Goal: Information Seeking & Learning: Learn about a topic

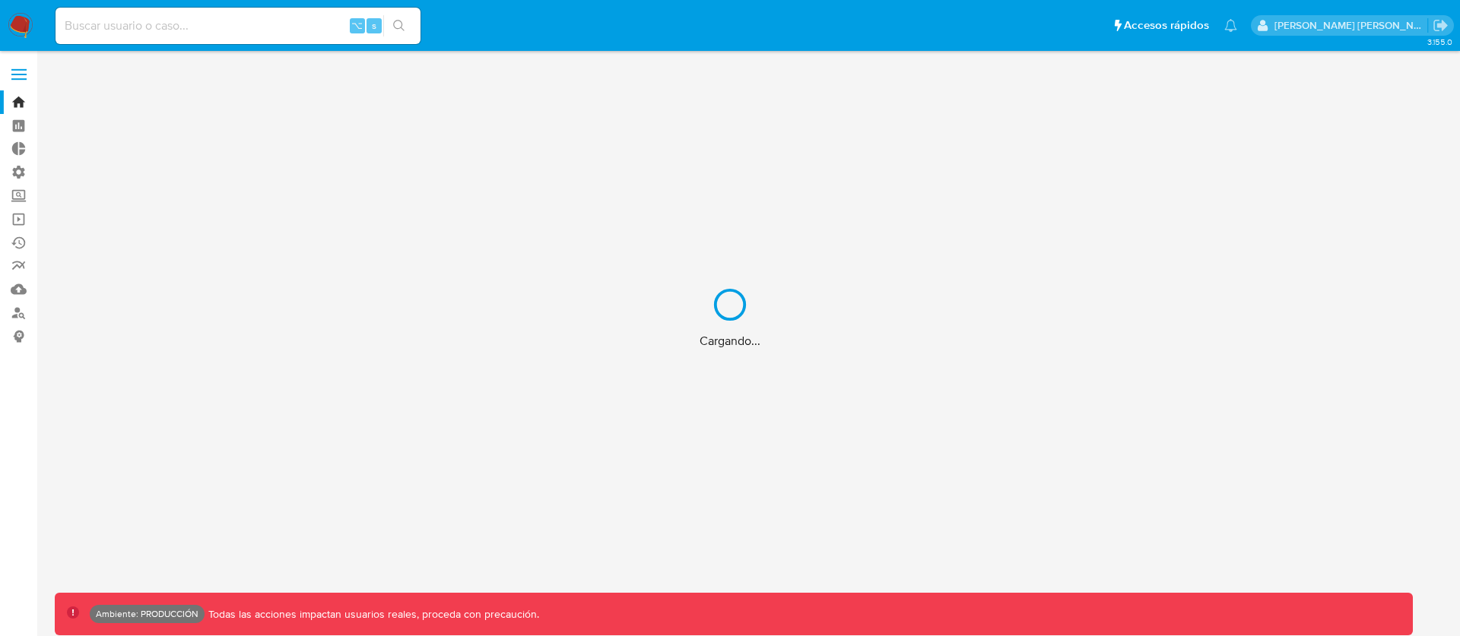
click at [225, 30] on div "Cargando..." at bounding box center [730, 318] width 1460 height 636
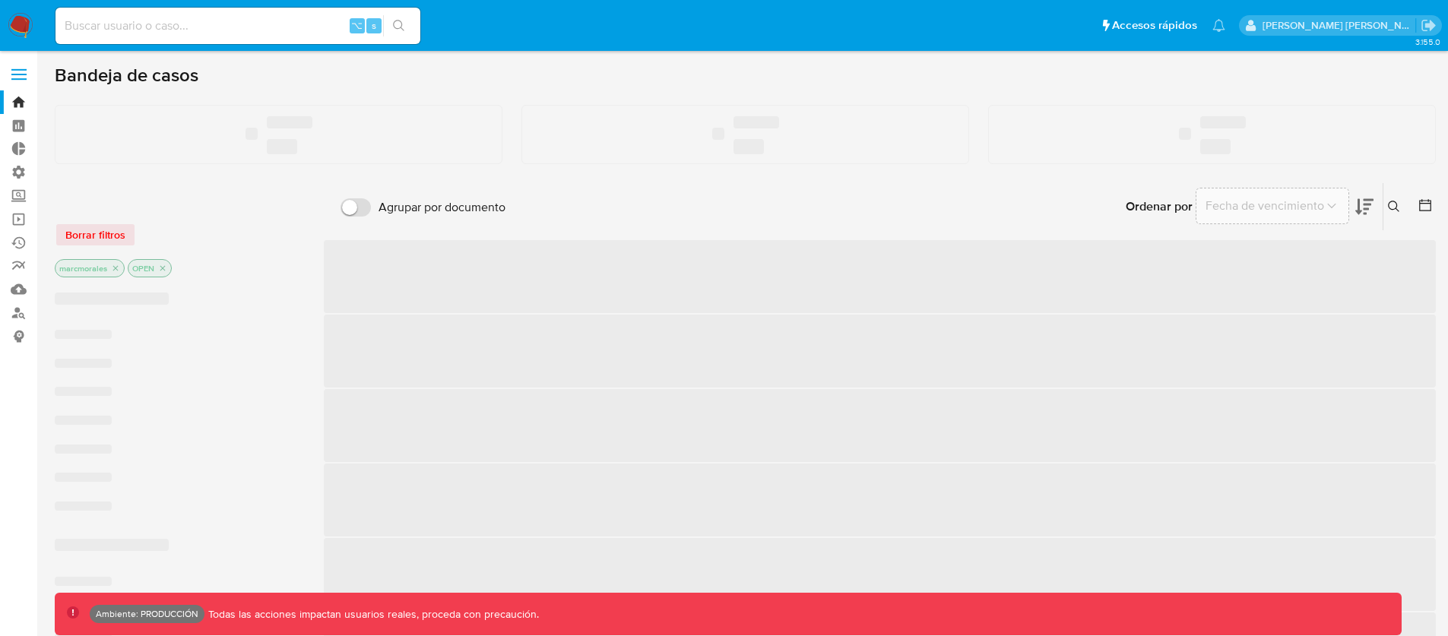
click at [160, 24] on input at bounding box center [237, 26] width 365 height 20
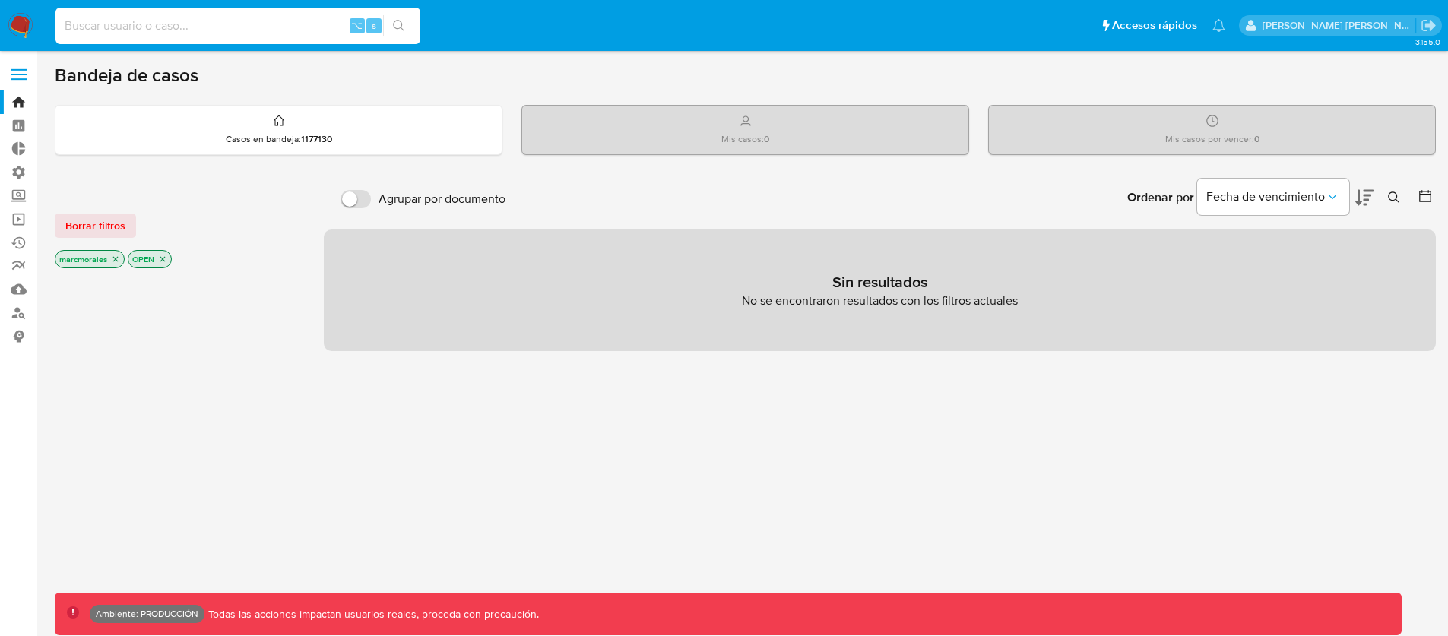
paste input "1143965983"
type input "1143965983"
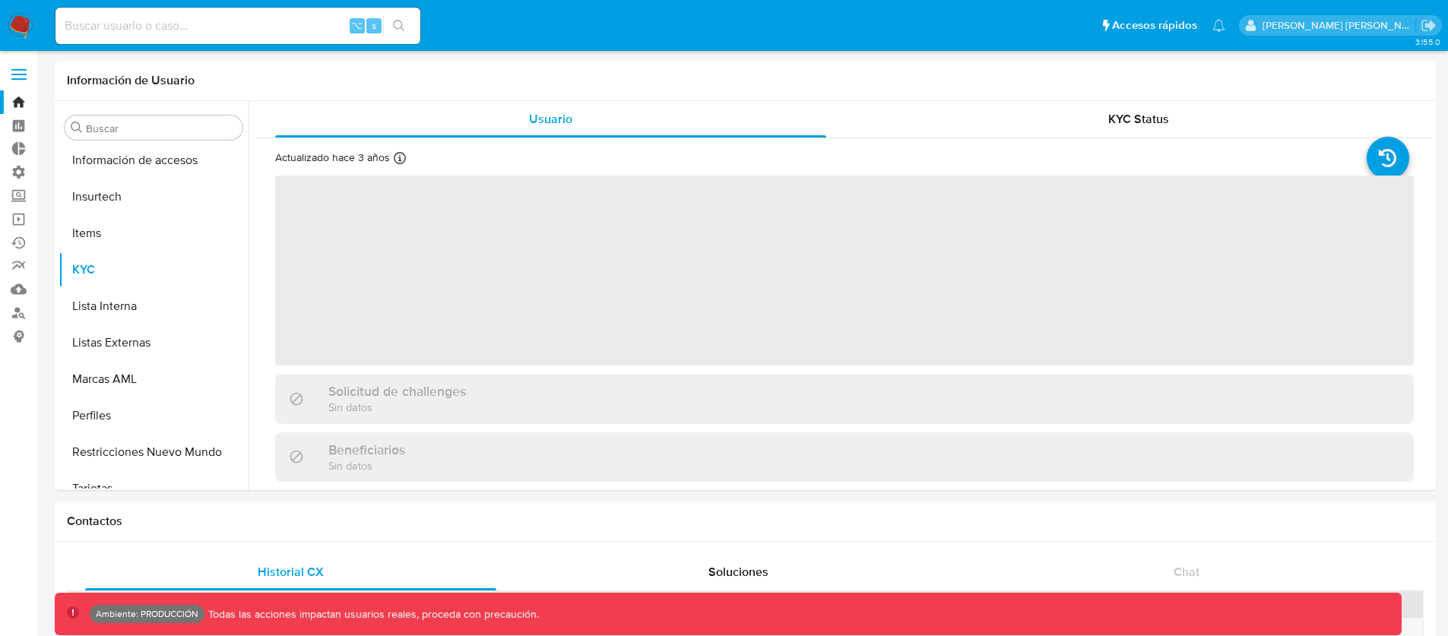
scroll to position [715, 0]
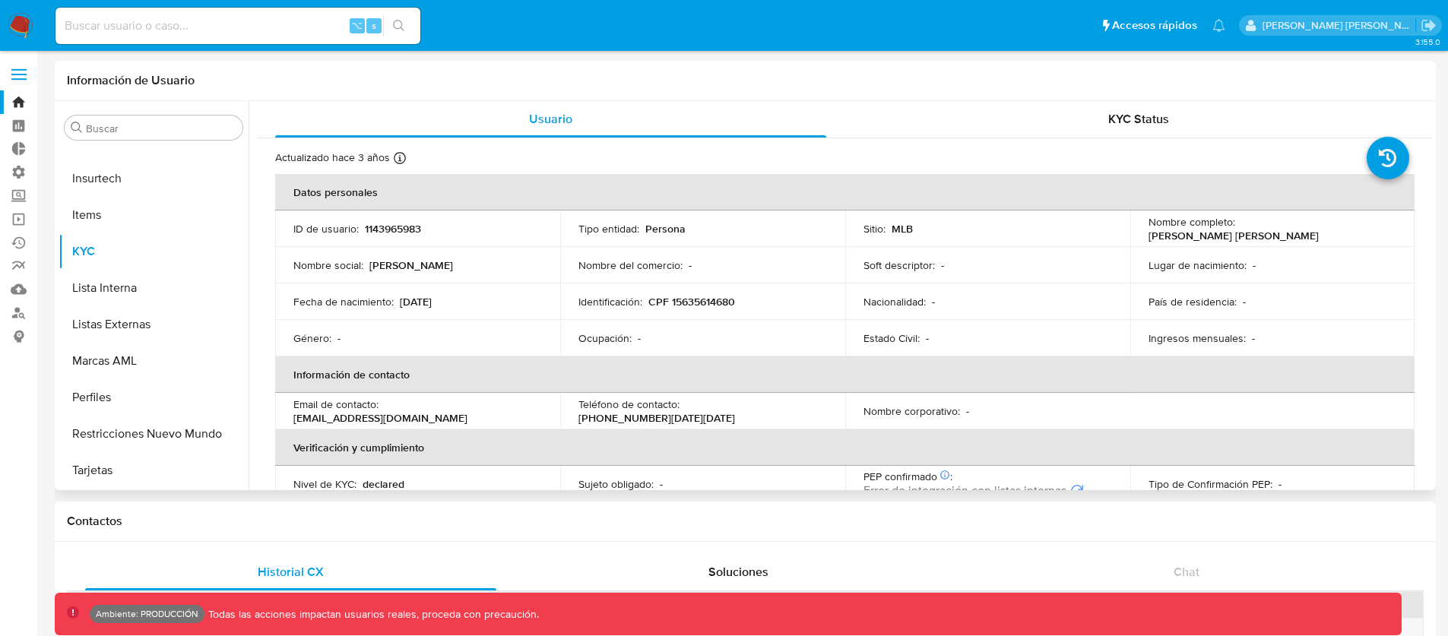
select select "10"
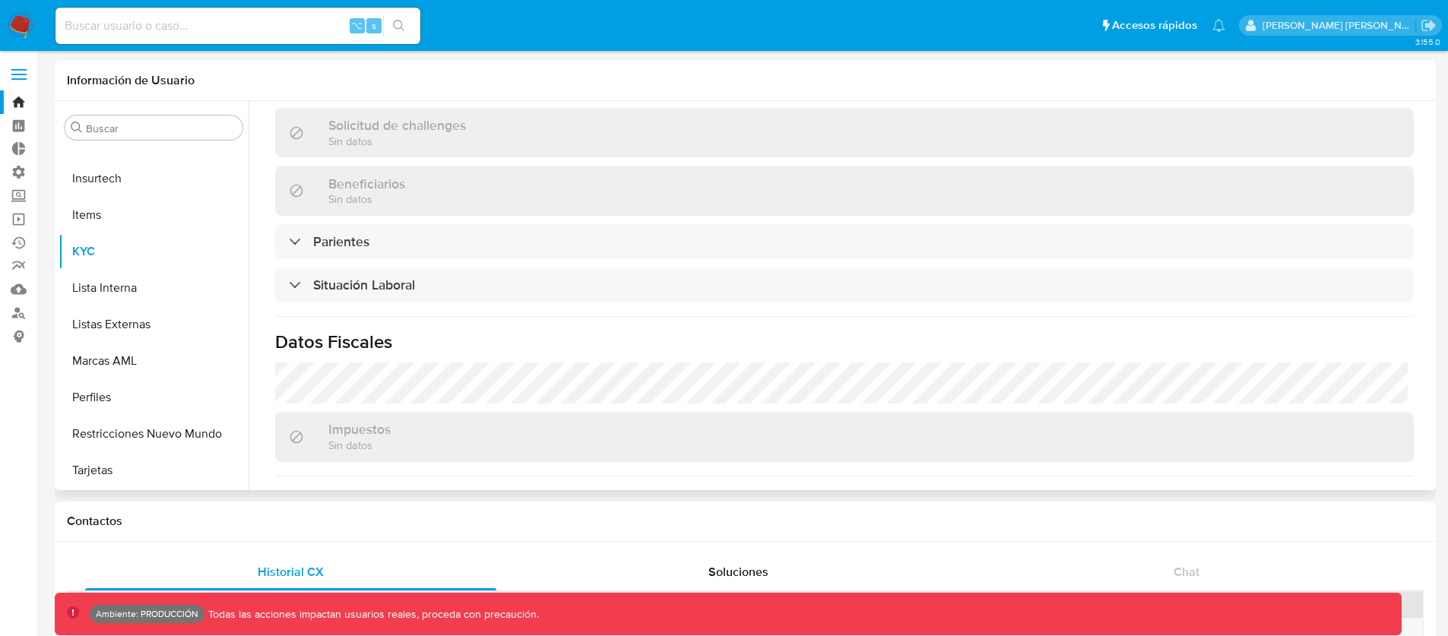
scroll to position [519, 0]
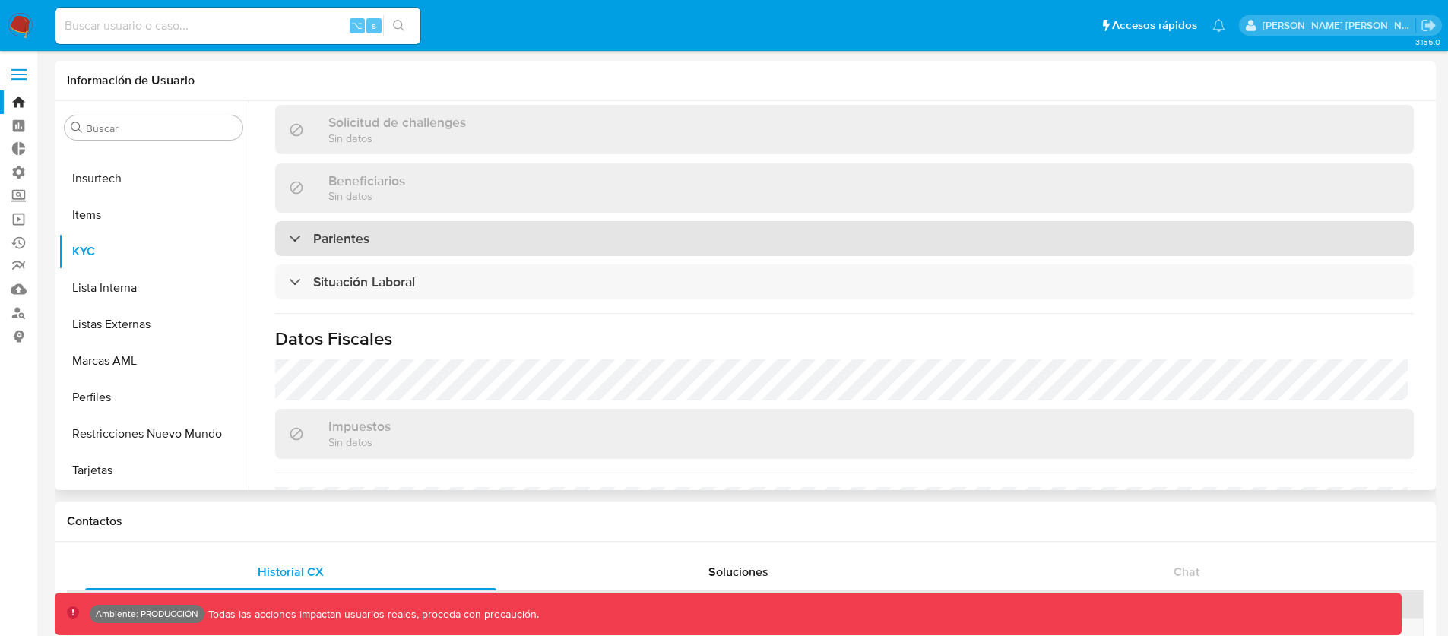
click at [415, 242] on div "Parientes" at bounding box center [844, 238] width 1139 height 35
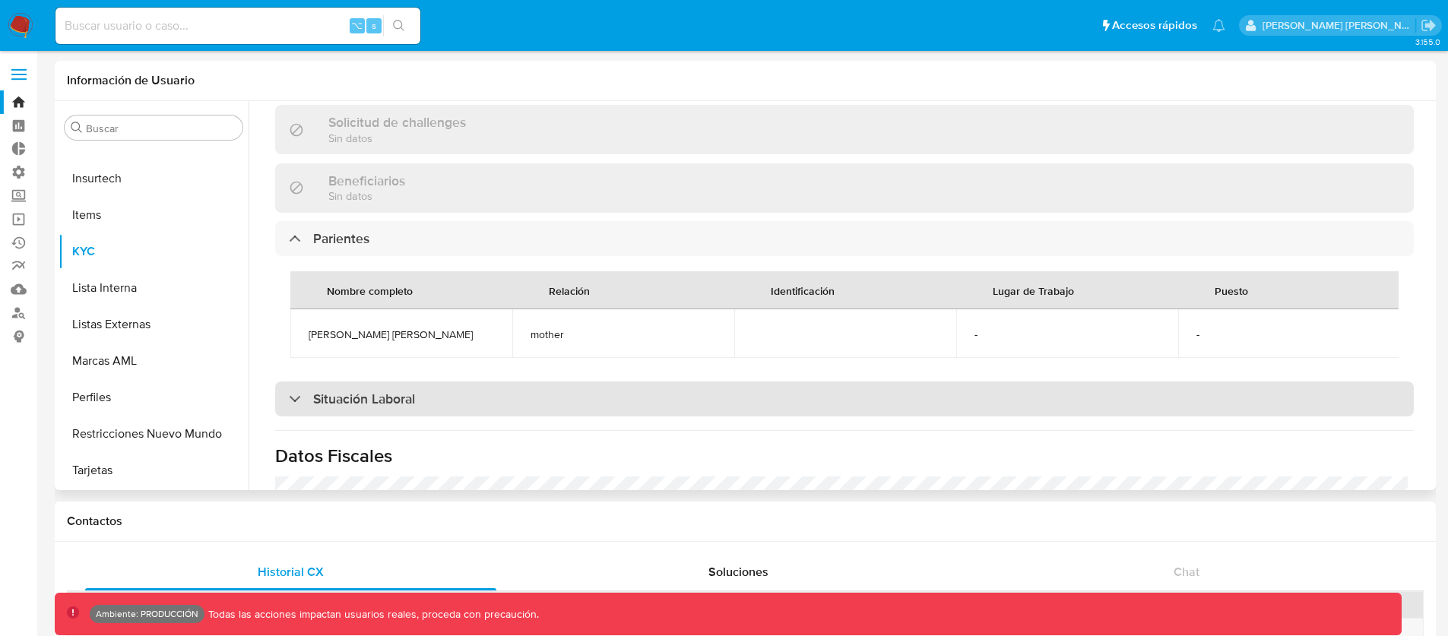
click at [411, 417] on div "Situación Laboral" at bounding box center [844, 399] width 1139 height 35
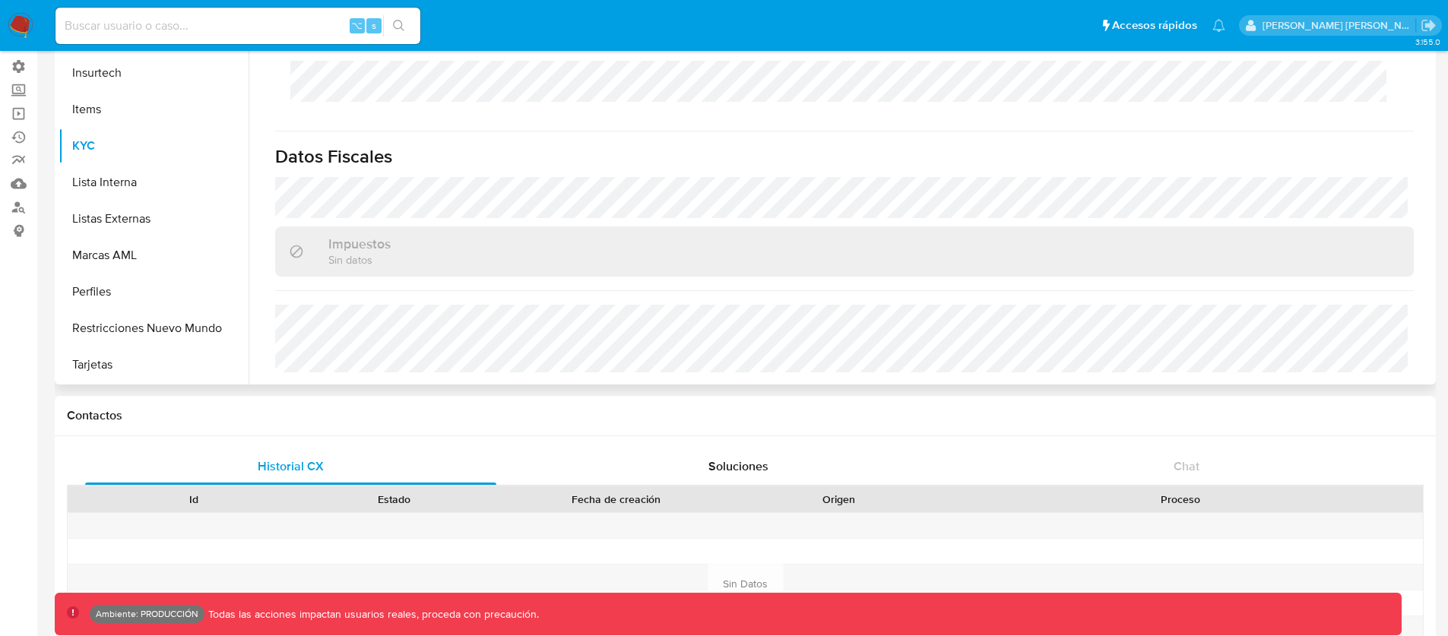
scroll to position [109, 0]
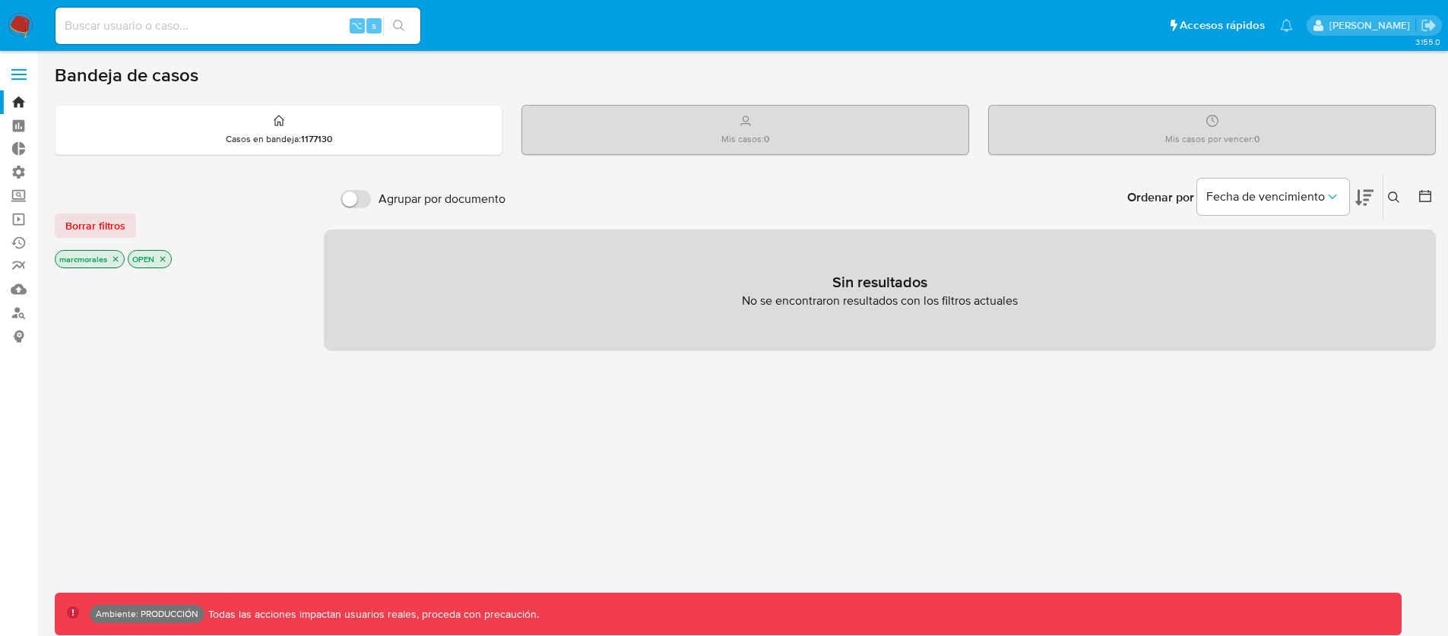
click at [173, 24] on input at bounding box center [237, 26] width 365 height 20
paste input "680998986"
type input "680998986"
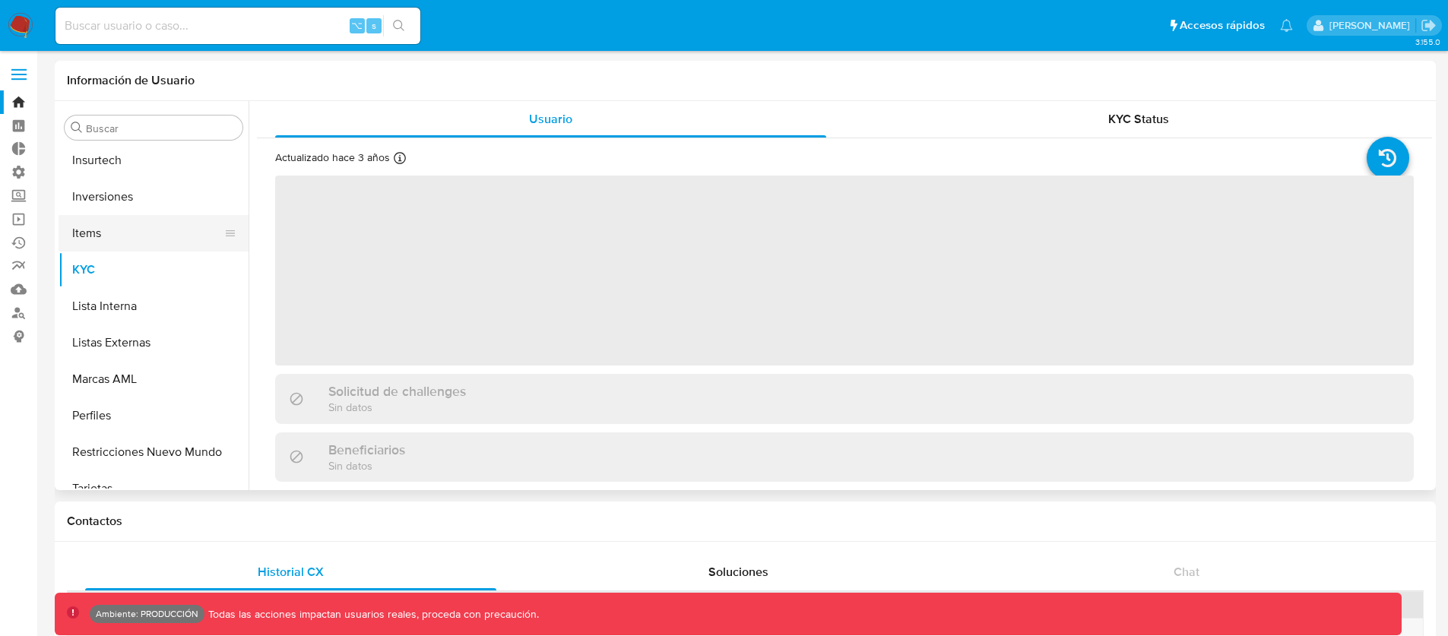
scroll to position [715, 0]
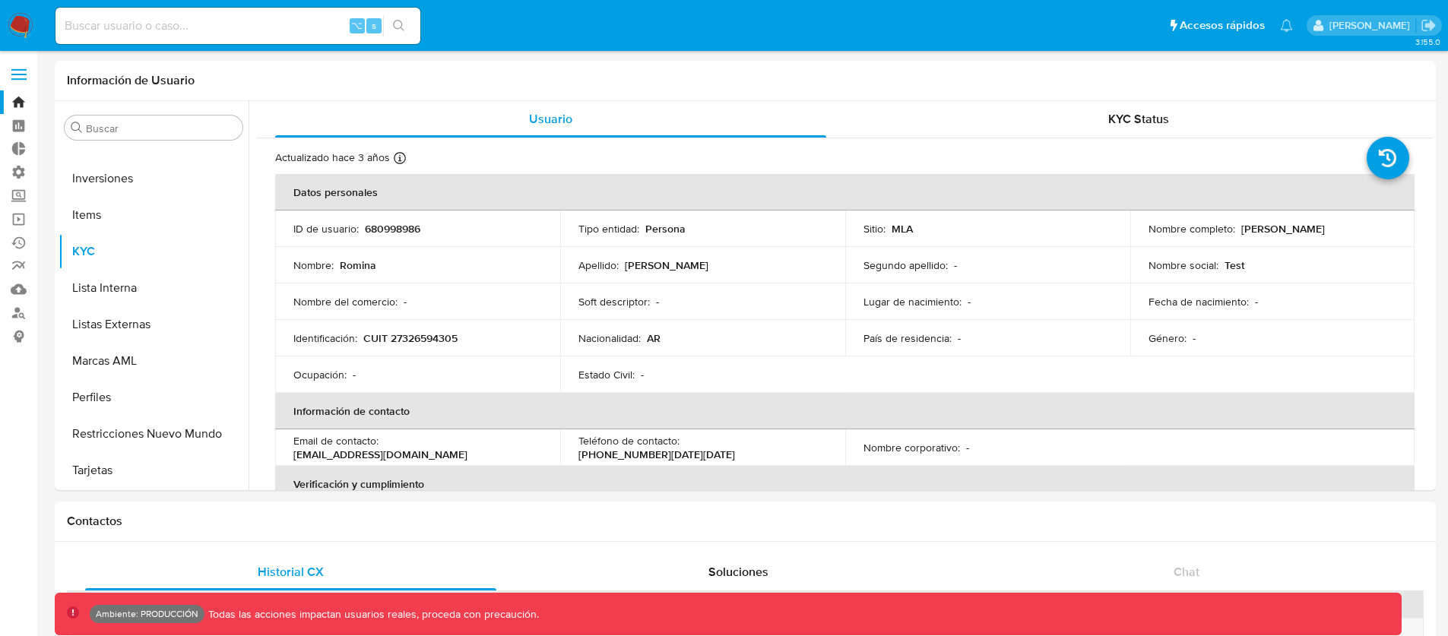
select select "10"
click at [391, 233] on p "680998986" at bounding box center [392, 229] width 55 height 14
copy p "680998986"
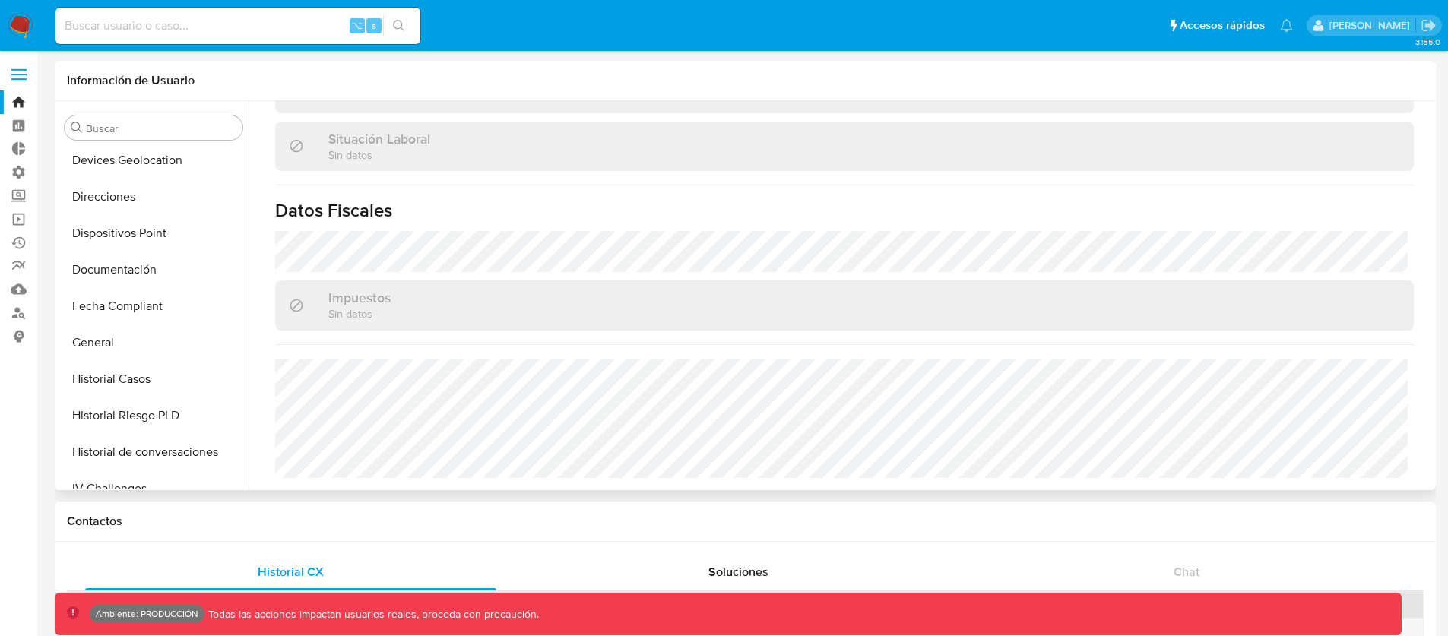
scroll to position [0, 0]
click at [109, 240] on button "CBT" at bounding box center [148, 237] width 178 height 36
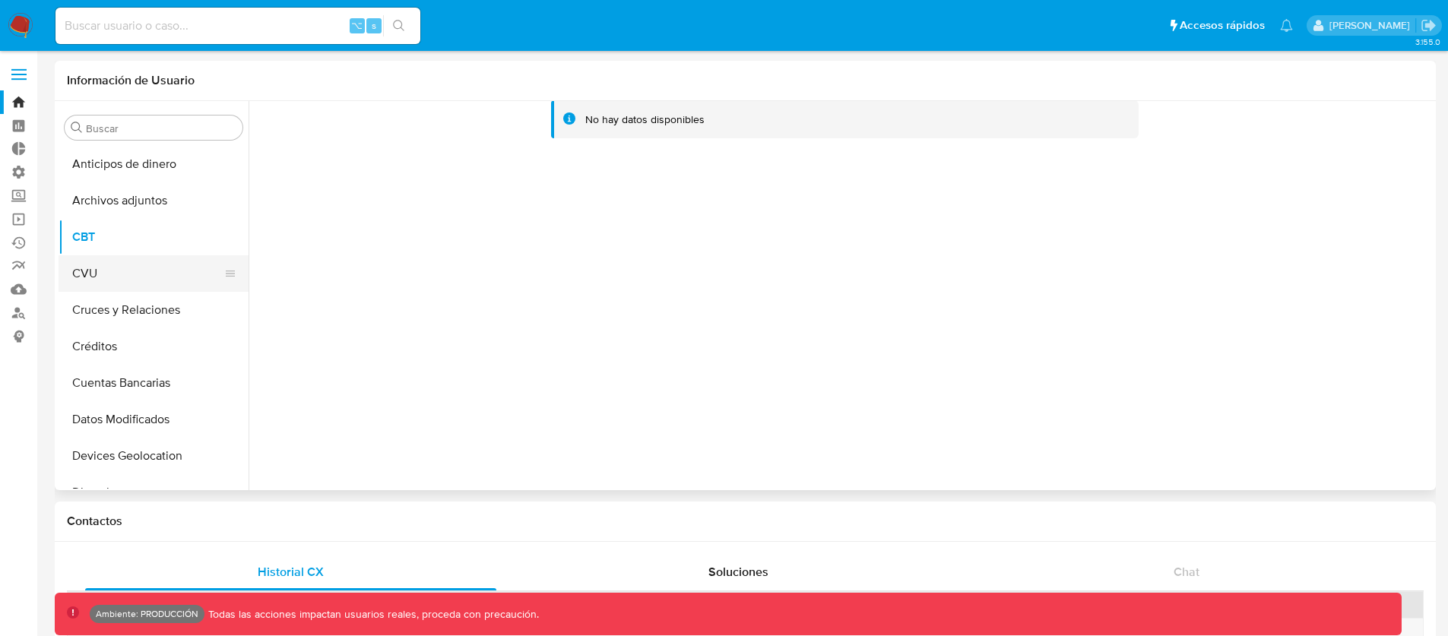
click at [101, 262] on button "CVU" at bounding box center [148, 273] width 178 height 36
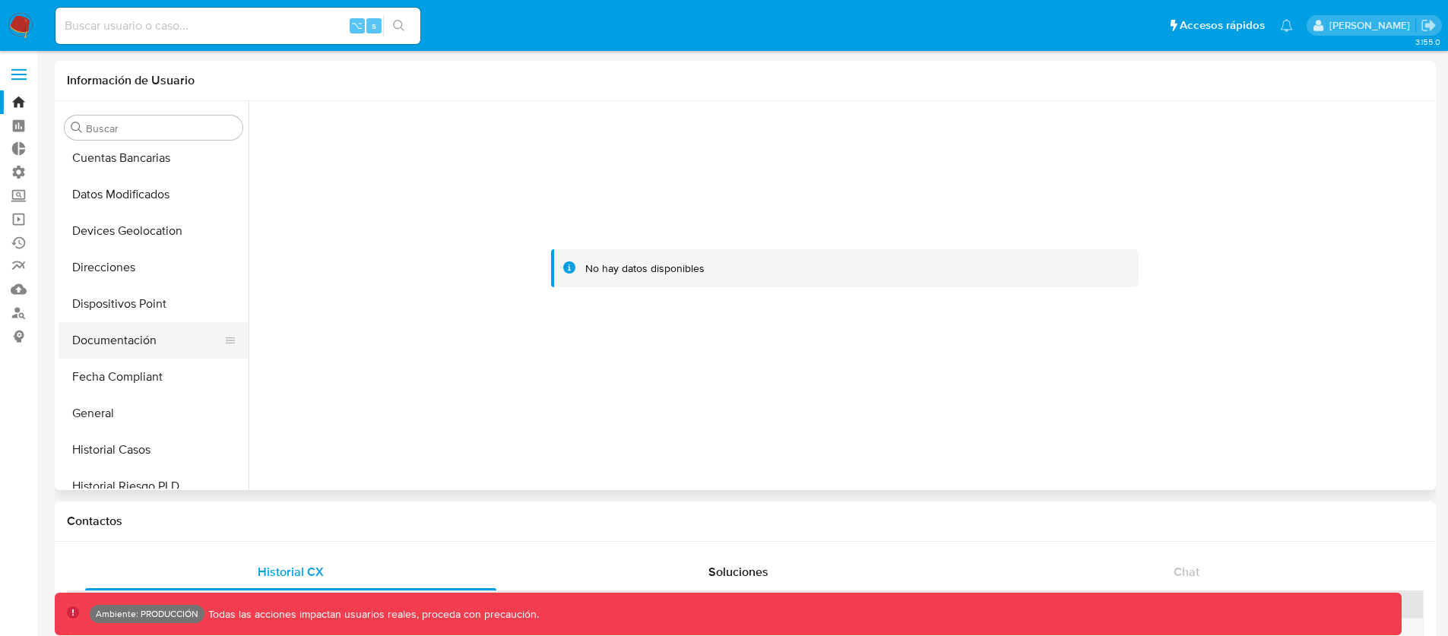
scroll to position [241, 0]
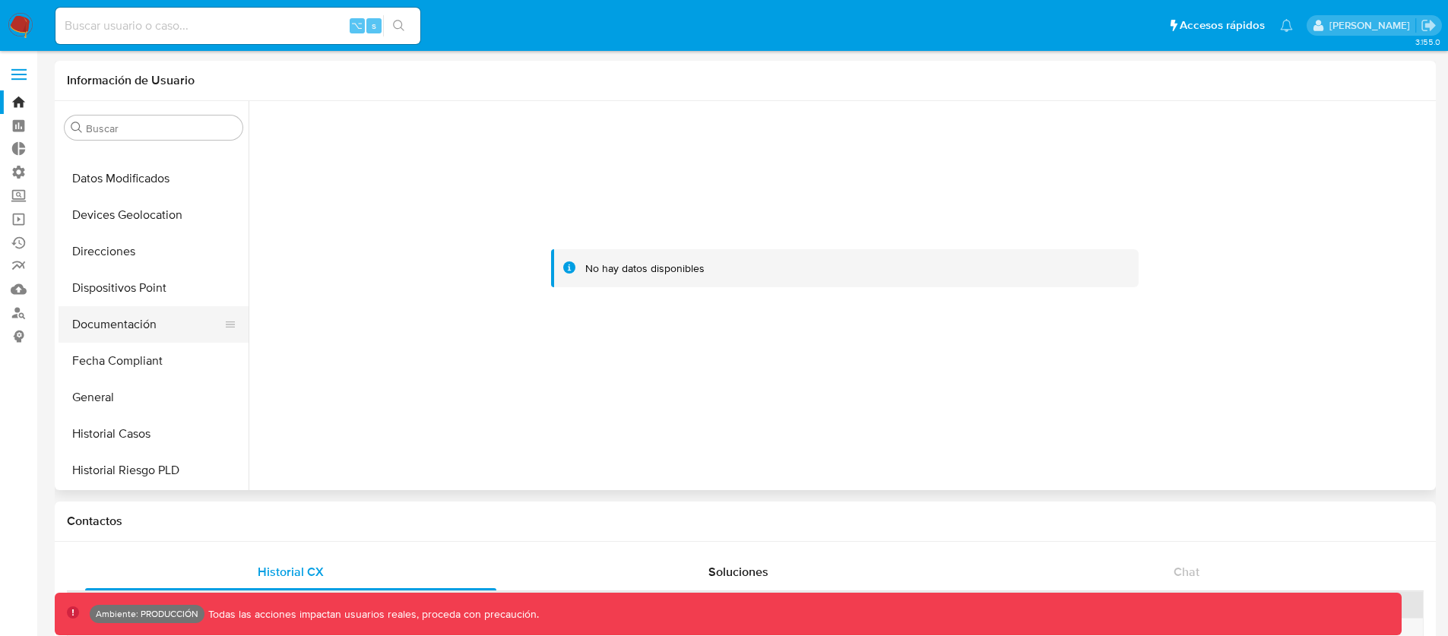
click at [113, 315] on button "Documentación" at bounding box center [148, 324] width 178 height 36
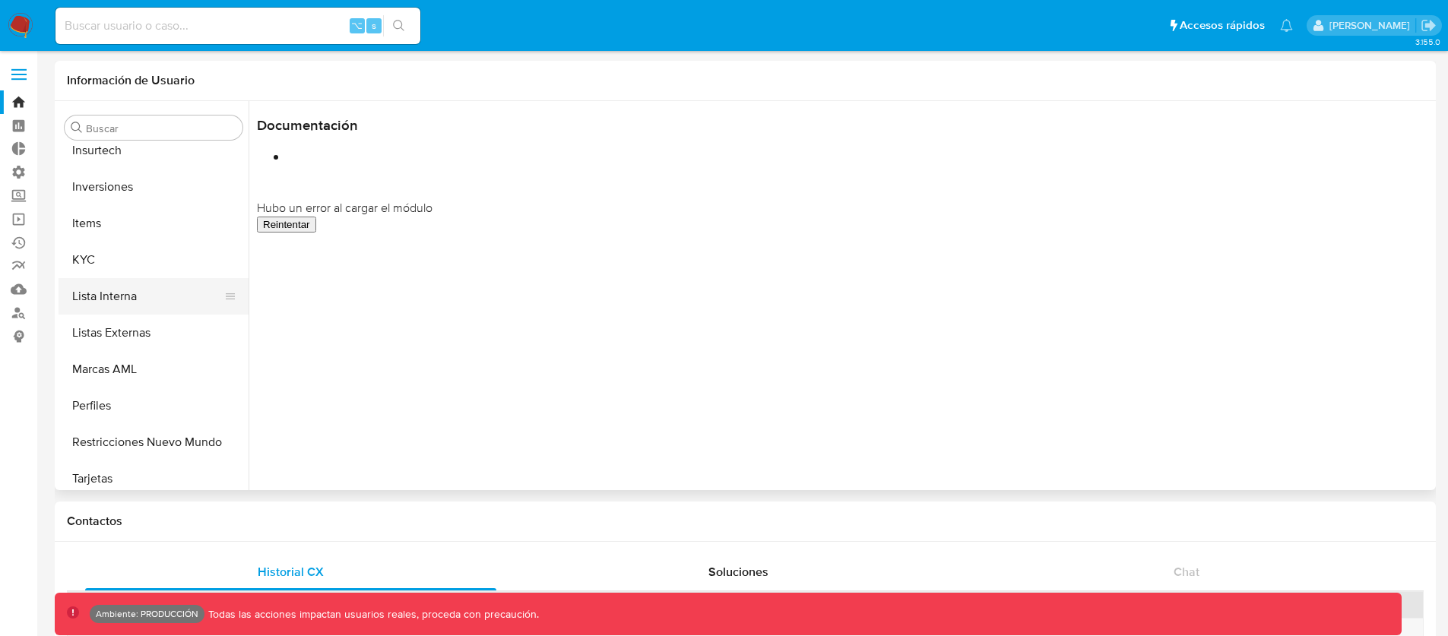
scroll to position [715, 0]
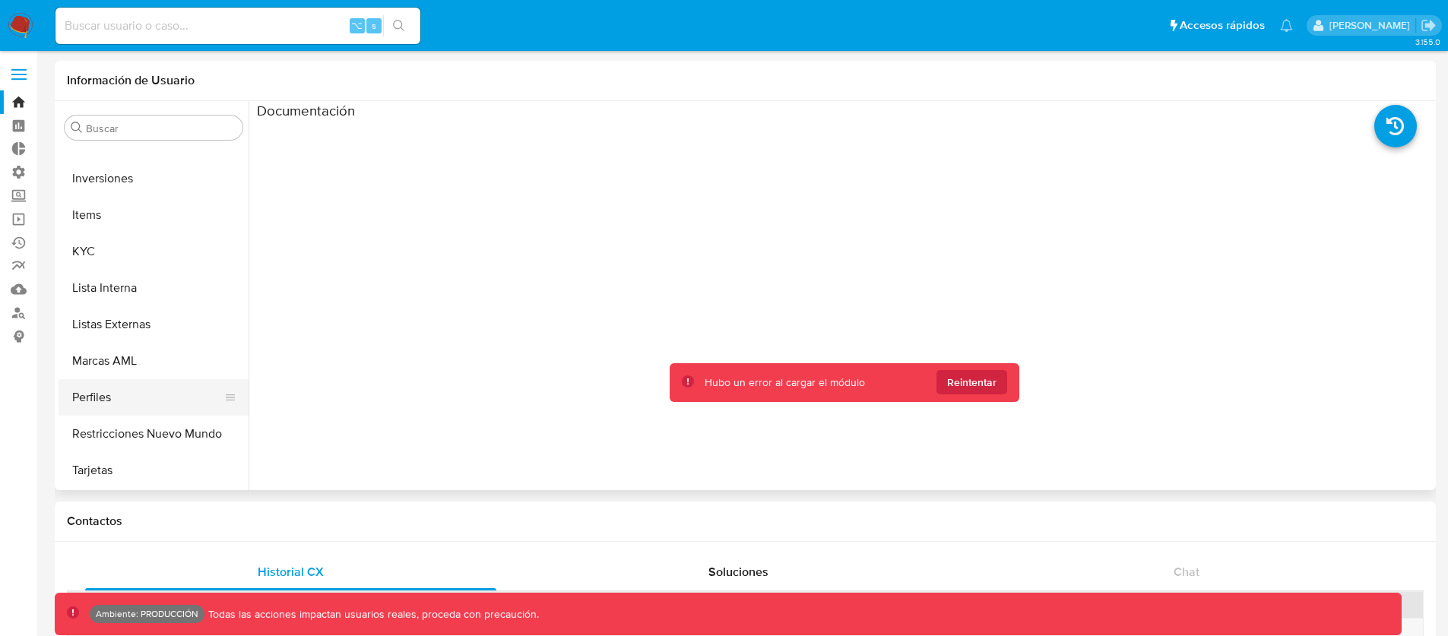
click at [130, 397] on button "Perfiles" at bounding box center [148, 397] width 178 height 36
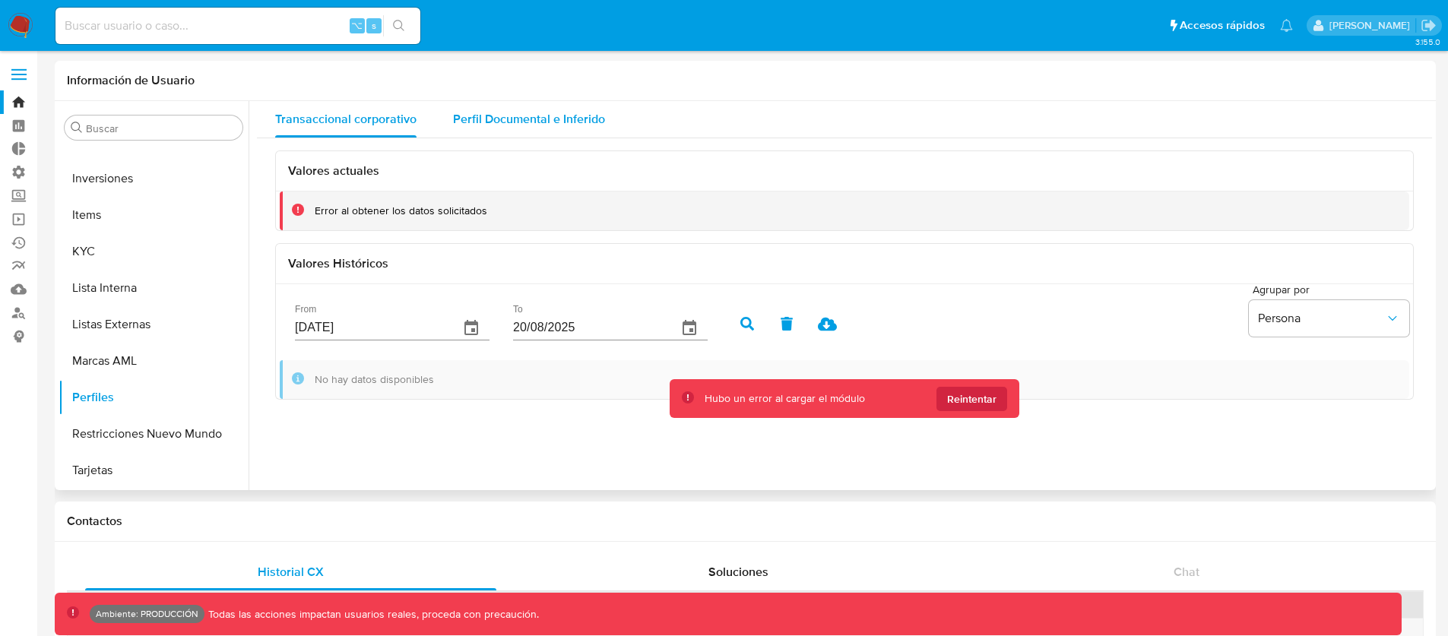
click at [526, 125] on span "Perfil Documental e Inferido" at bounding box center [529, 118] width 152 height 17
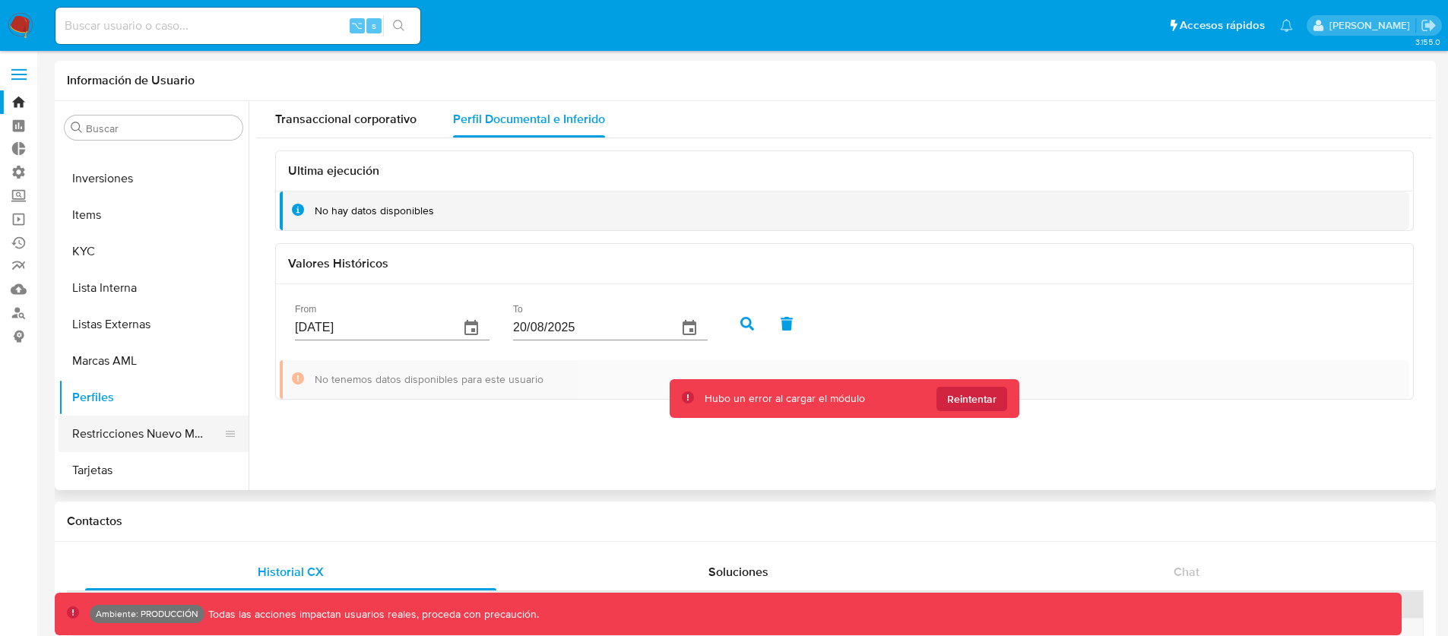
click at [95, 433] on button "Restricciones Nuevo Mundo" at bounding box center [148, 434] width 178 height 36
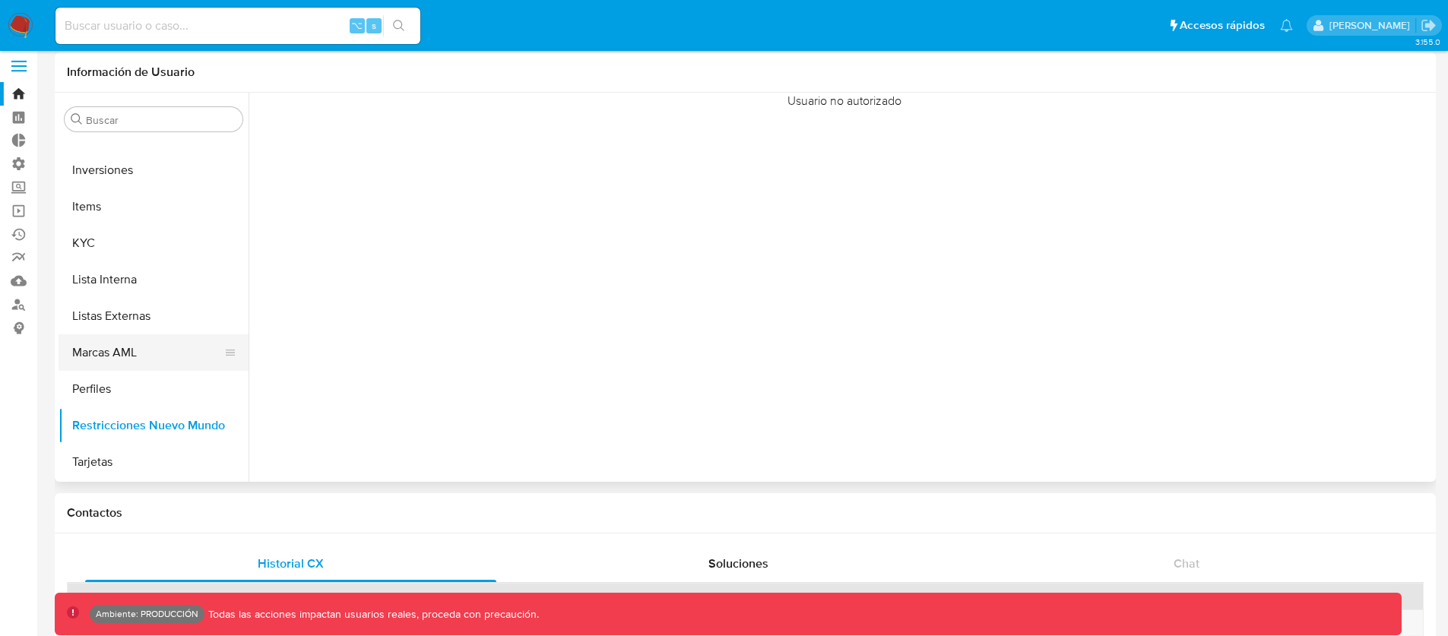
scroll to position [21, 0]
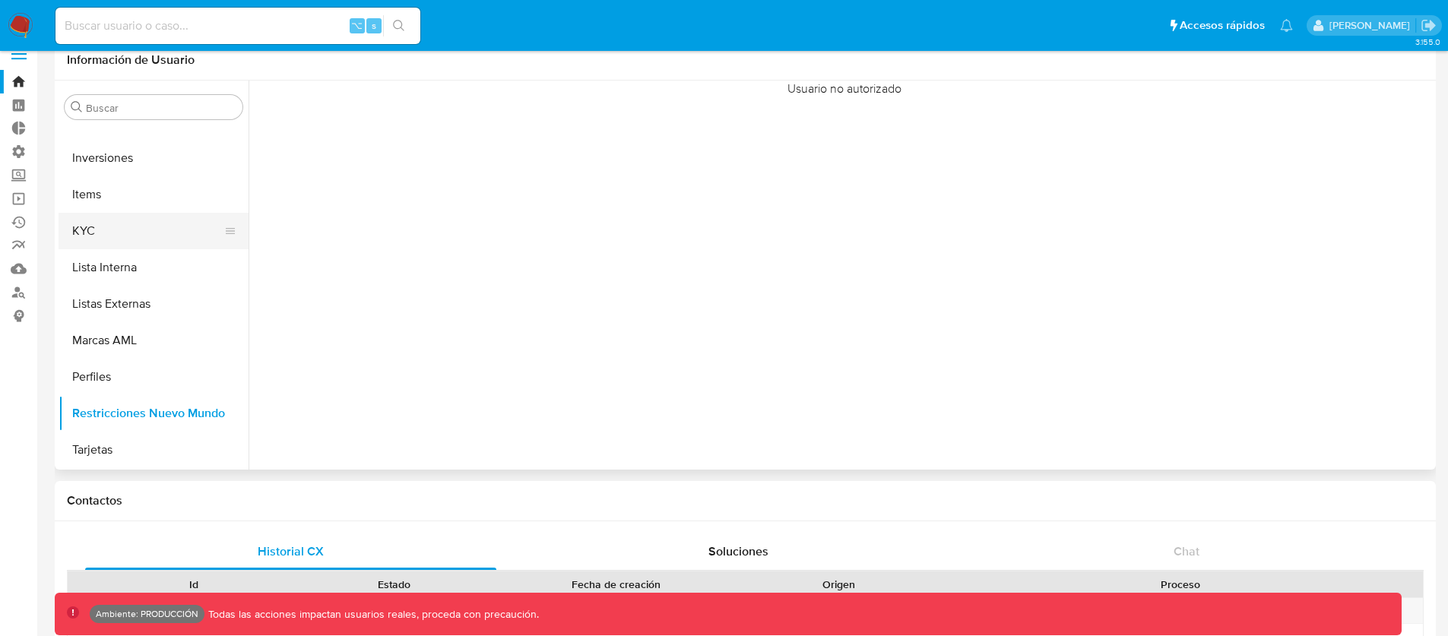
click at [134, 226] on button "KYC" at bounding box center [148, 231] width 178 height 36
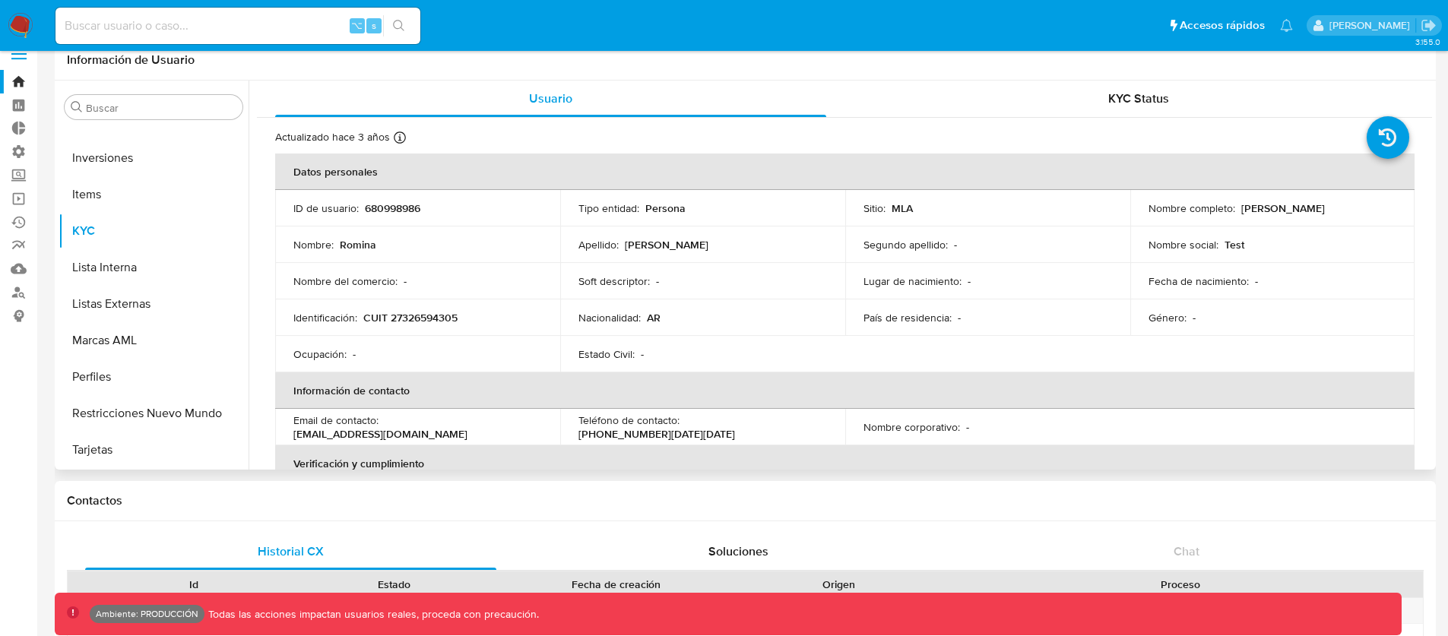
click at [1026, 100] on div "KYC Status" at bounding box center [1138, 99] width 551 height 36
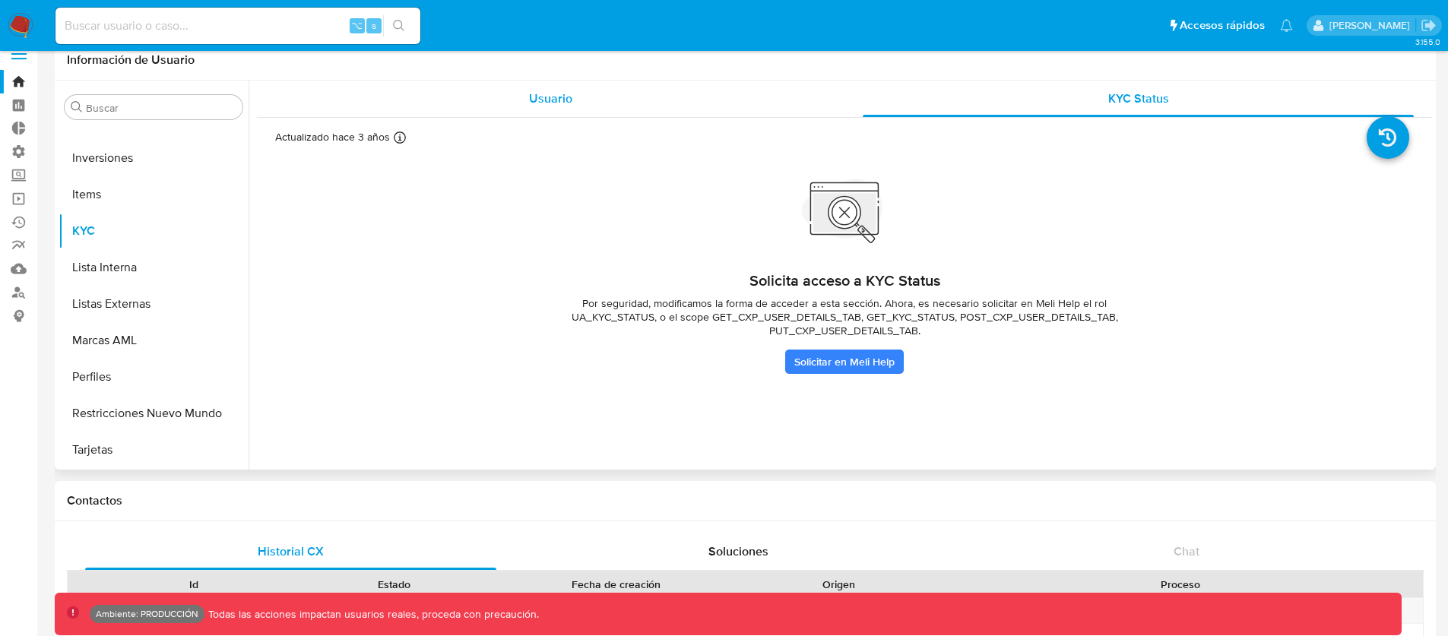
click at [480, 90] on div "Usuario" at bounding box center [550, 99] width 551 height 36
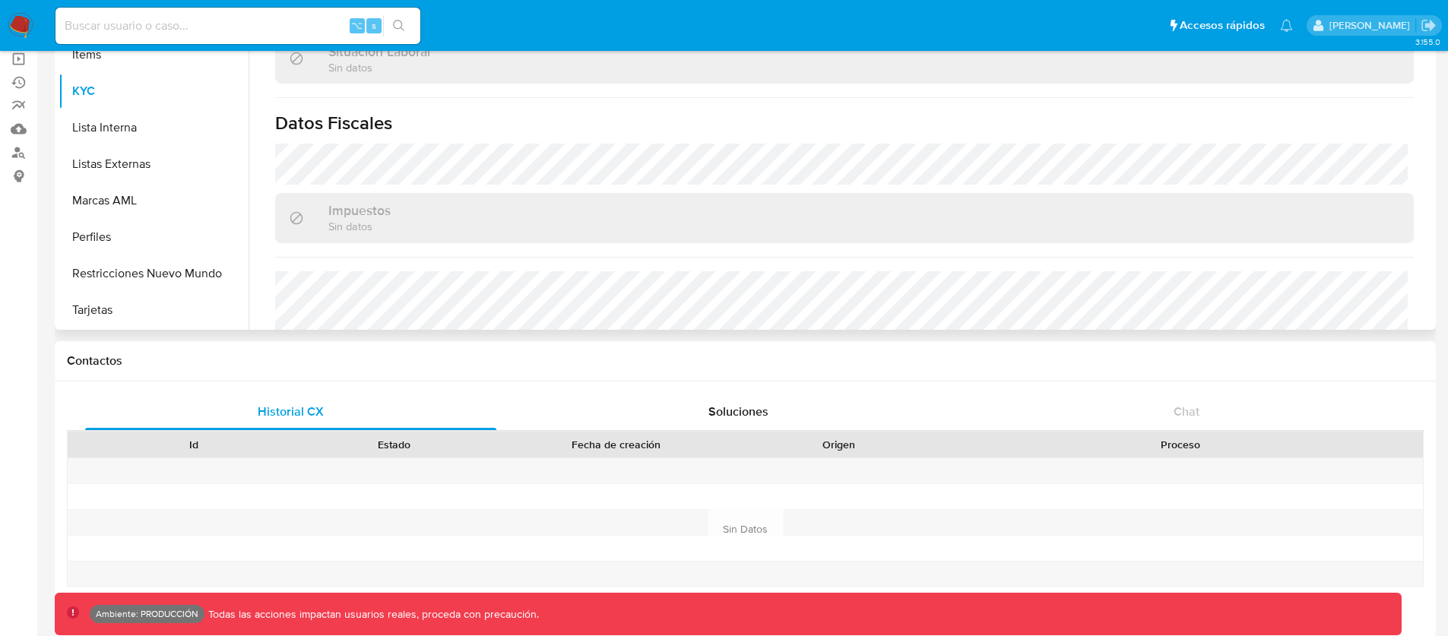
scroll to position [787, 0]
